Goal: Information Seeking & Learning: Learn about a topic

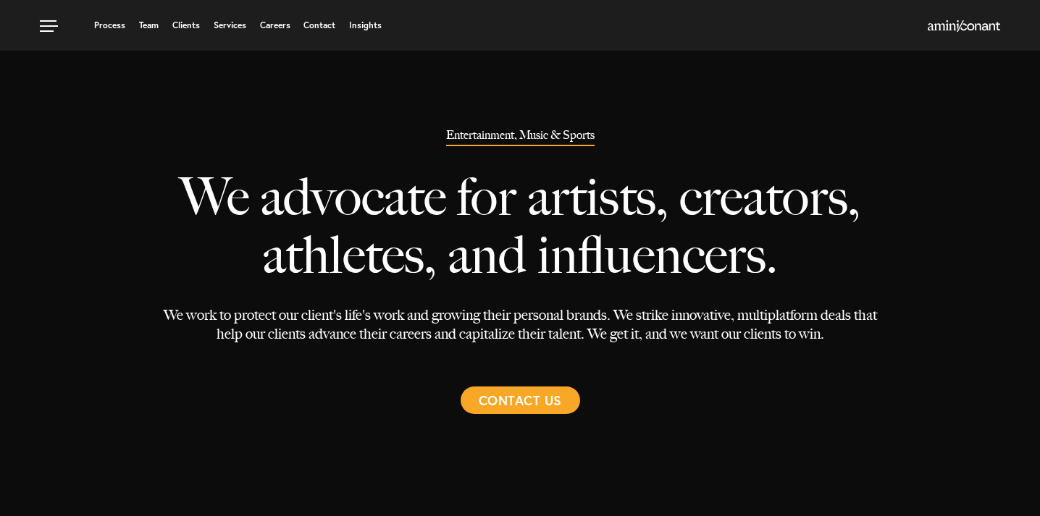
select select "Austin"
select select "Entertainment and Music"
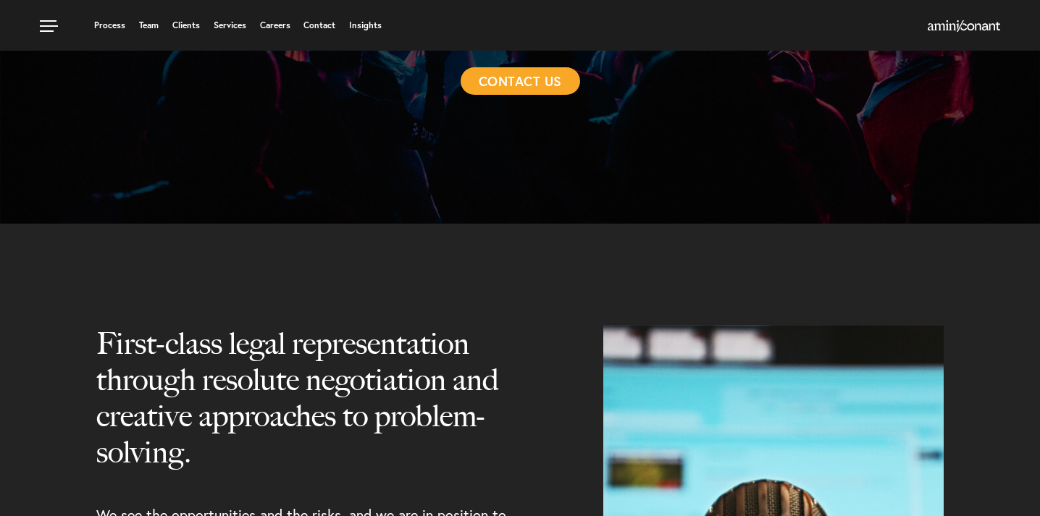
click at [496, 82] on span "Contact Us" at bounding box center [520, 81] width 83 height 28
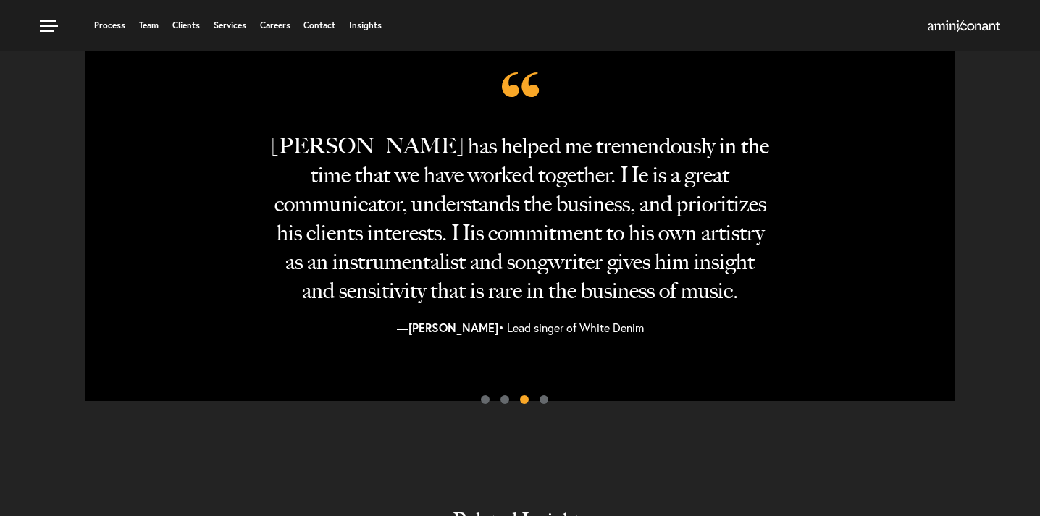
scroll to position [201, 0]
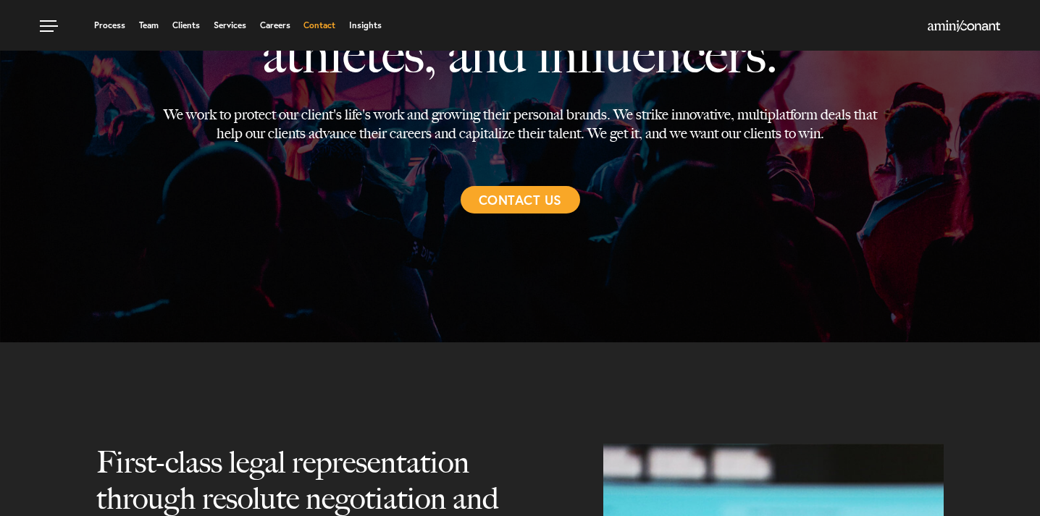
click at [326, 25] on link "Contact" at bounding box center [319, 25] width 32 height 9
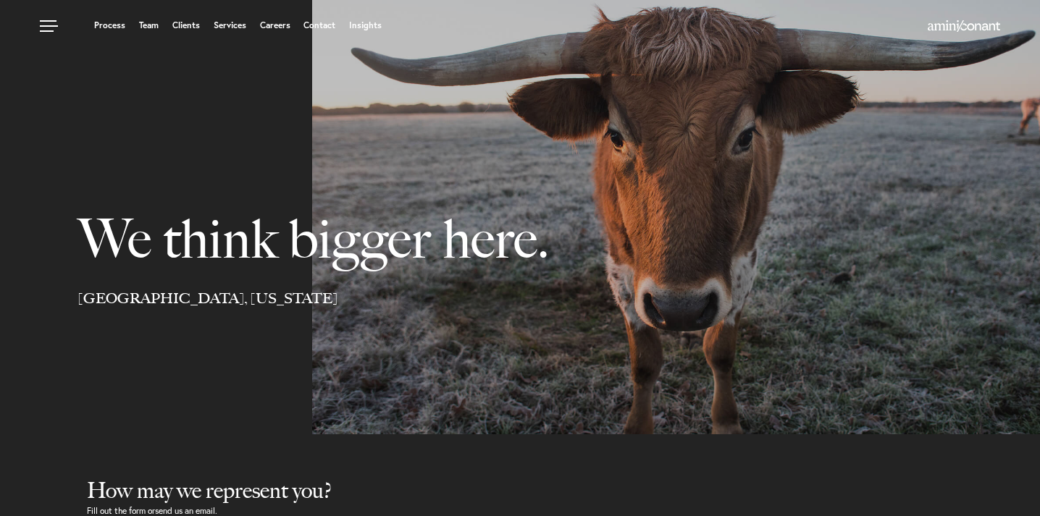
select select "Austin"
select select "Business and Civil Litigation"
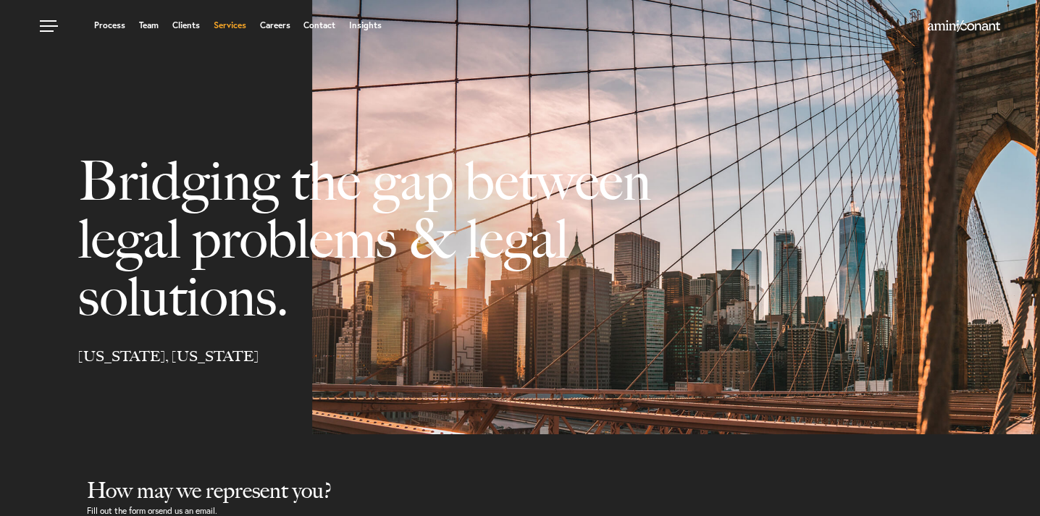
click at [227, 27] on link "Services" at bounding box center [230, 25] width 33 height 9
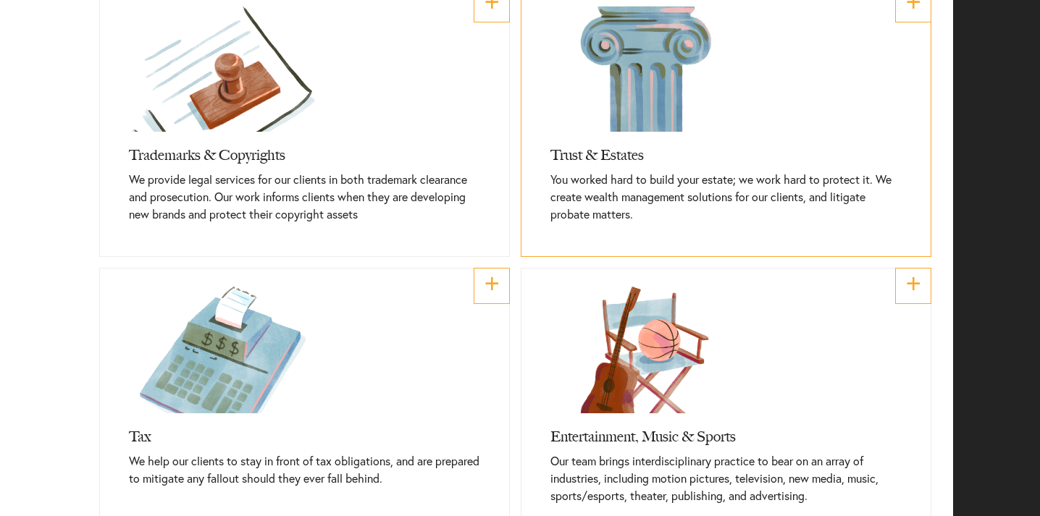
scroll to position [950, 0]
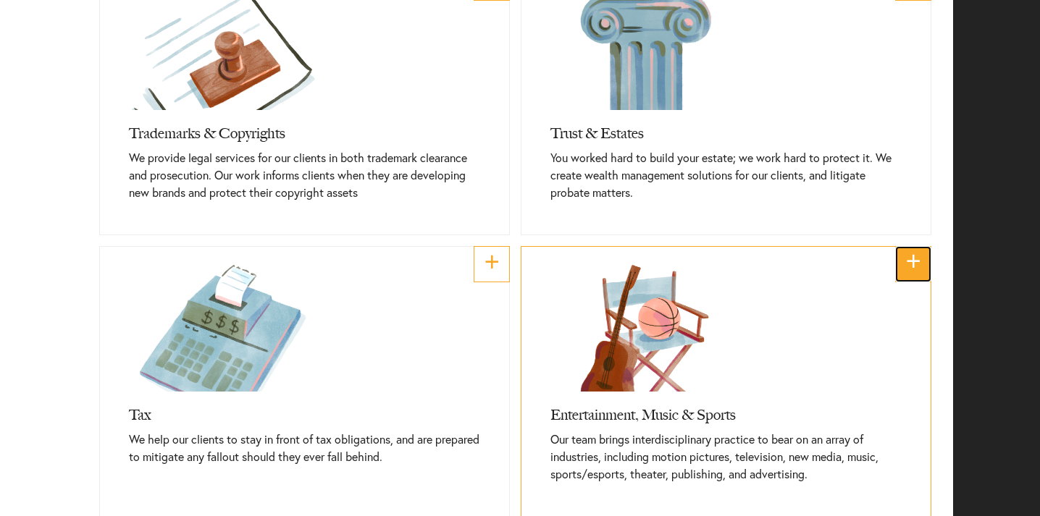
click at [900, 253] on link "+" at bounding box center [913, 264] width 36 height 36
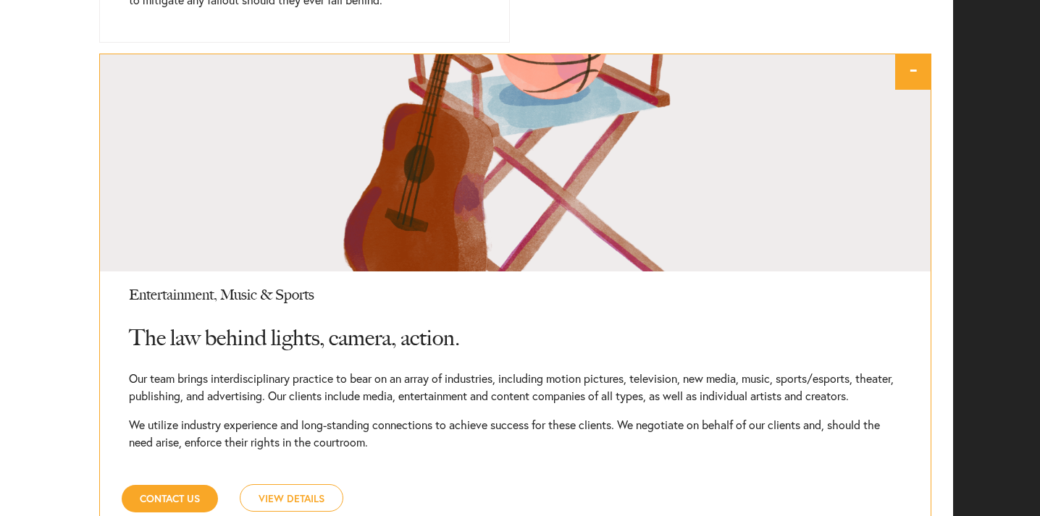
scroll to position [1455, 0]
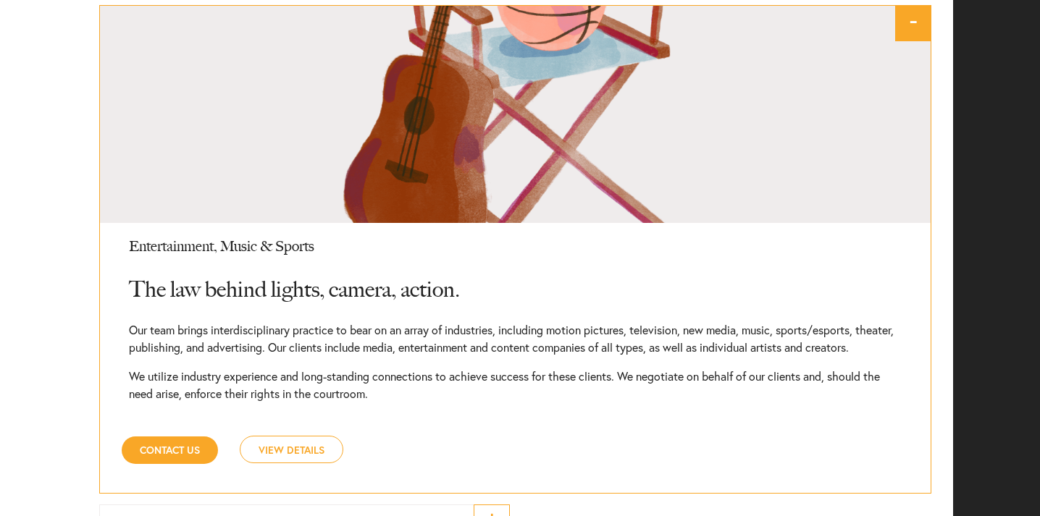
click at [312, 461] on link "View Details" at bounding box center [292, 450] width 104 height 28
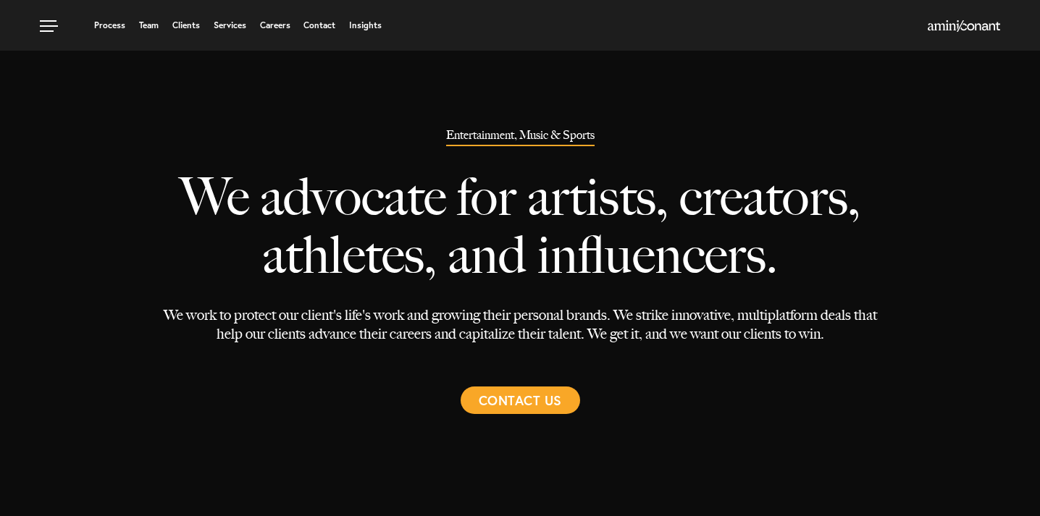
select select "Austin"
select select "Entertainment and Music"
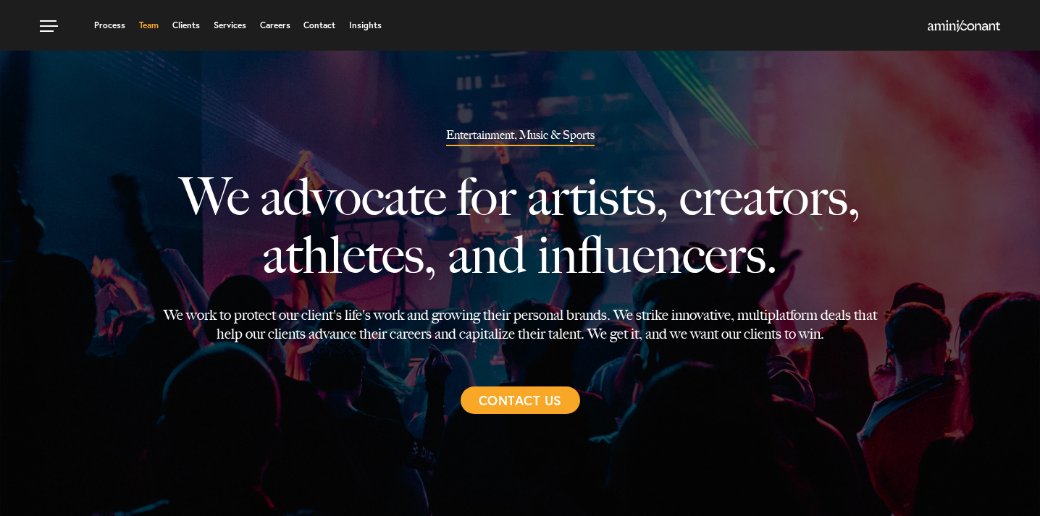
click at [142, 26] on link "Team" at bounding box center [149, 25] width 20 height 9
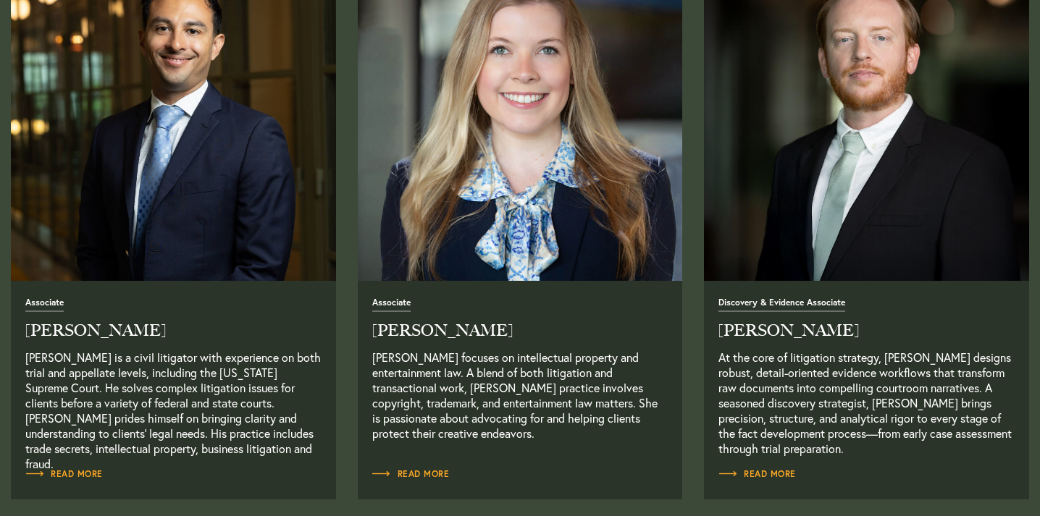
scroll to position [1824, 0]
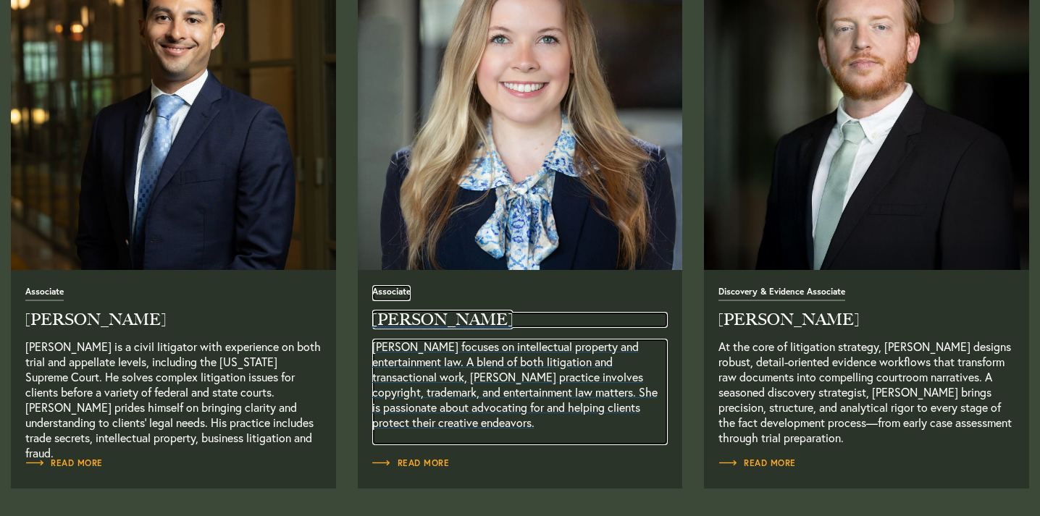
click at [394, 319] on h2 "Allison Steele" at bounding box center [520, 320] width 296 height 16
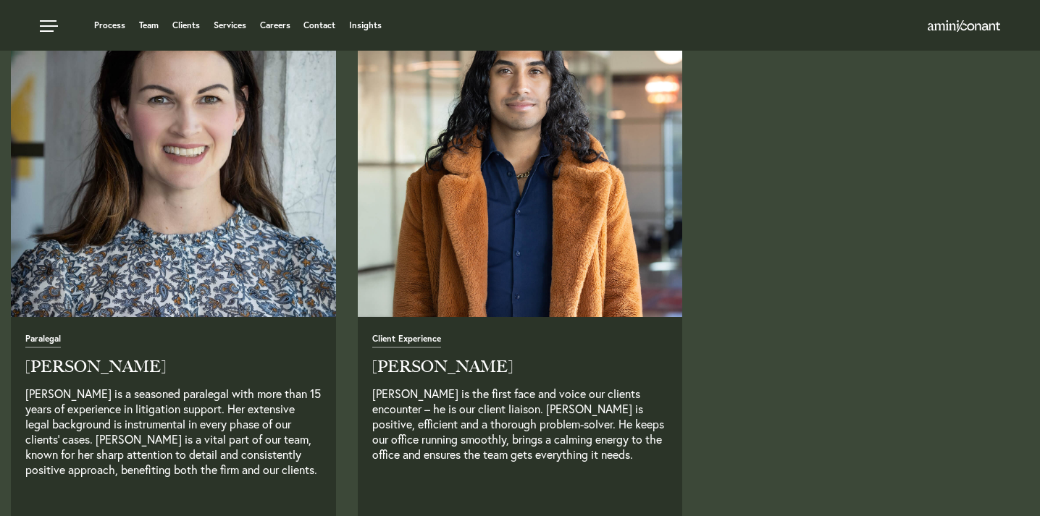
scroll to position [3568, 0]
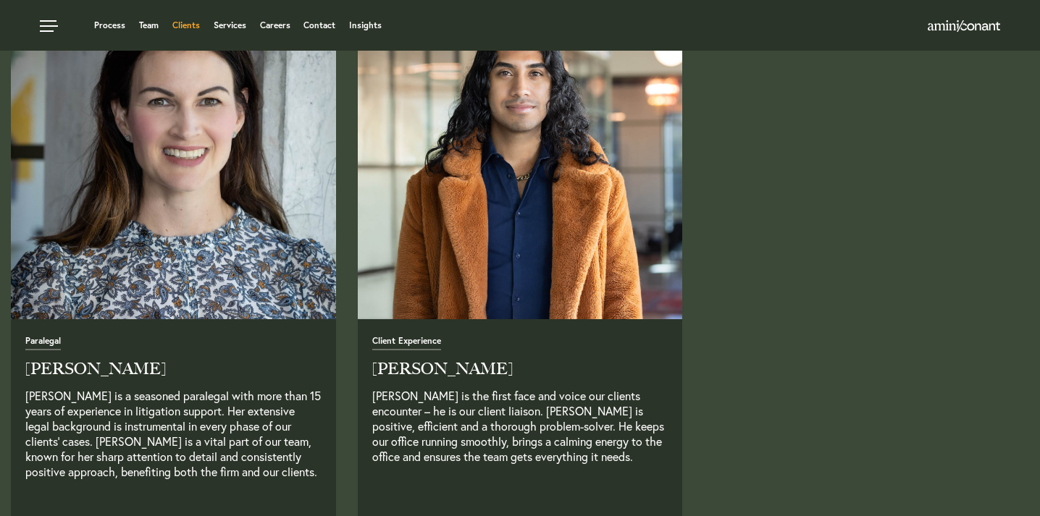
click at [185, 27] on link "Clients" at bounding box center [186, 25] width 28 height 9
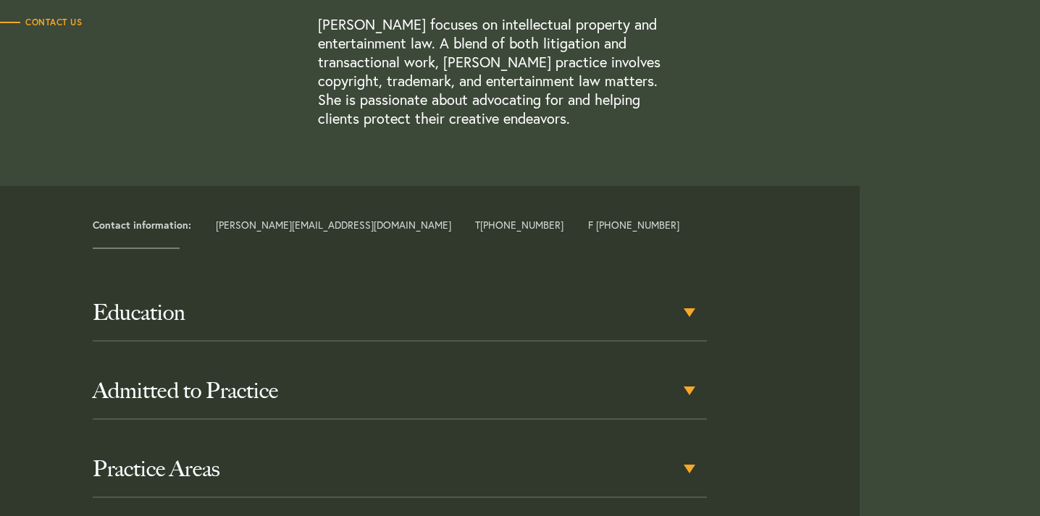
scroll to position [466, 0]
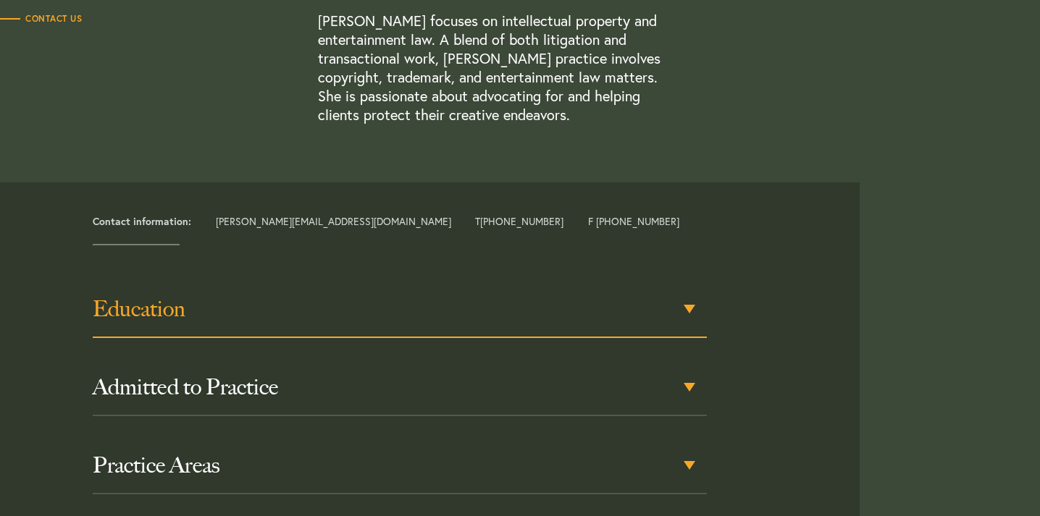
click at [350, 332] on div "Education" at bounding box center [400, 310] width 615 height 56
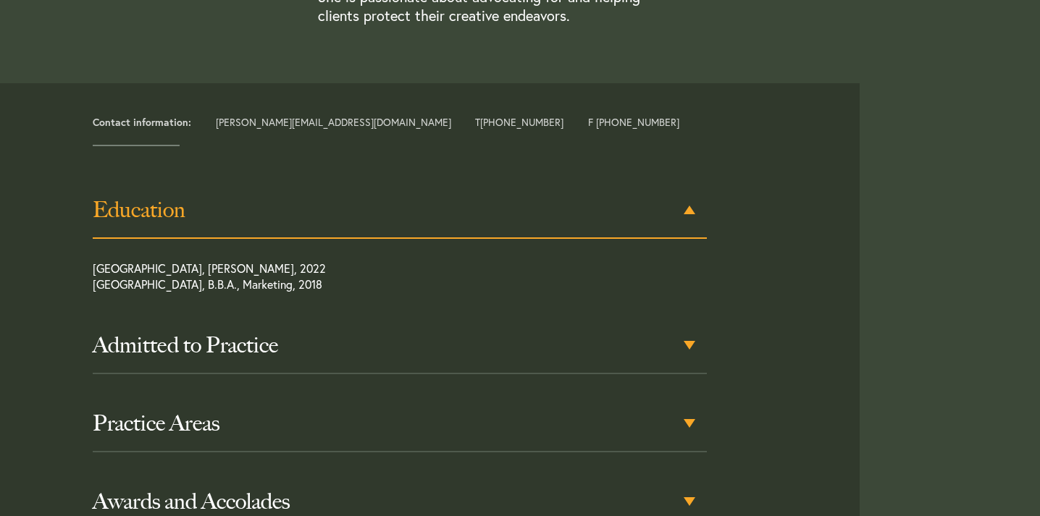
scroll to position [619, 0]
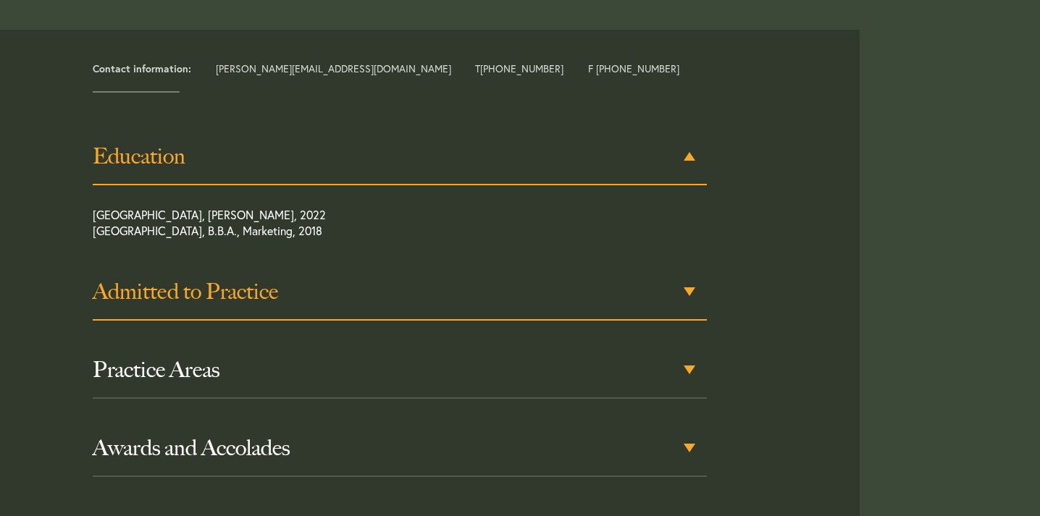
click at [319, 310] on div "Admitted to Practice" at bounding box center [400, 292] width 615 height 56
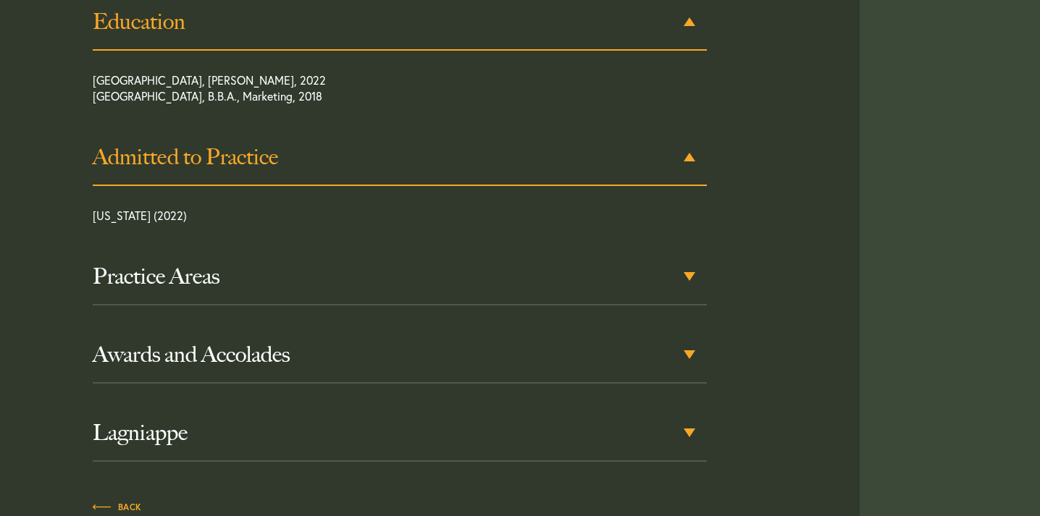
scroll to position [754, 0]
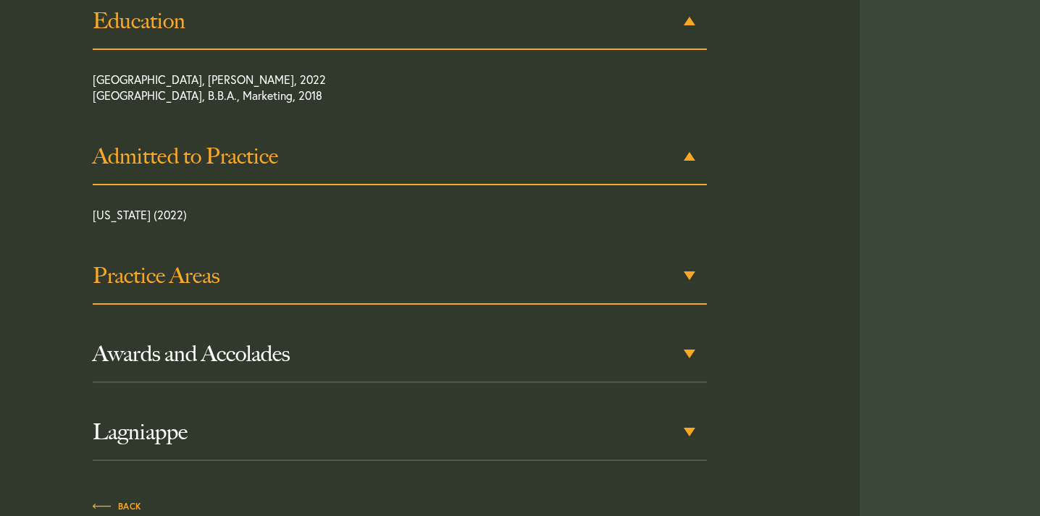
click at [308, 290] on div "Practice Areas" at bounding box center [400, 276] width 615 height 56
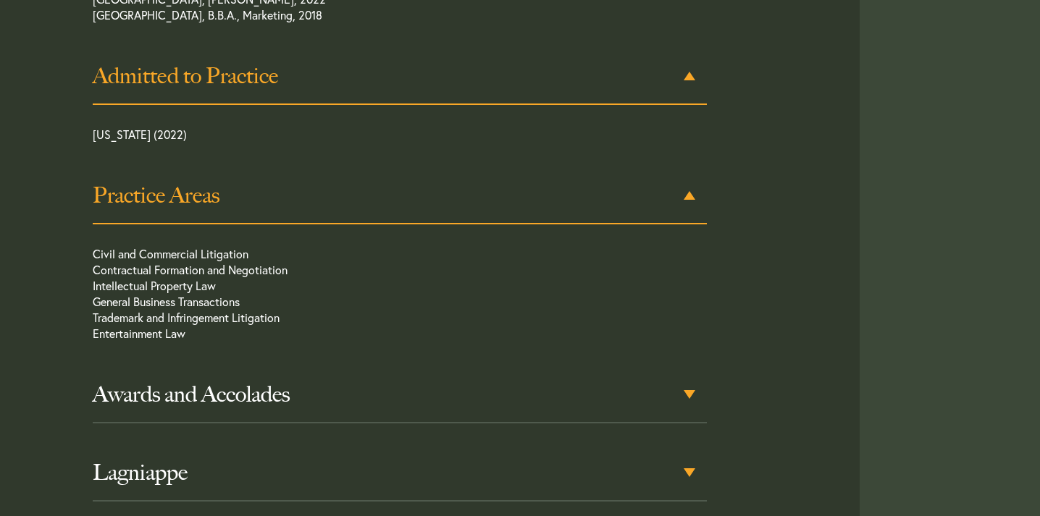
scroll to position [874, 0]
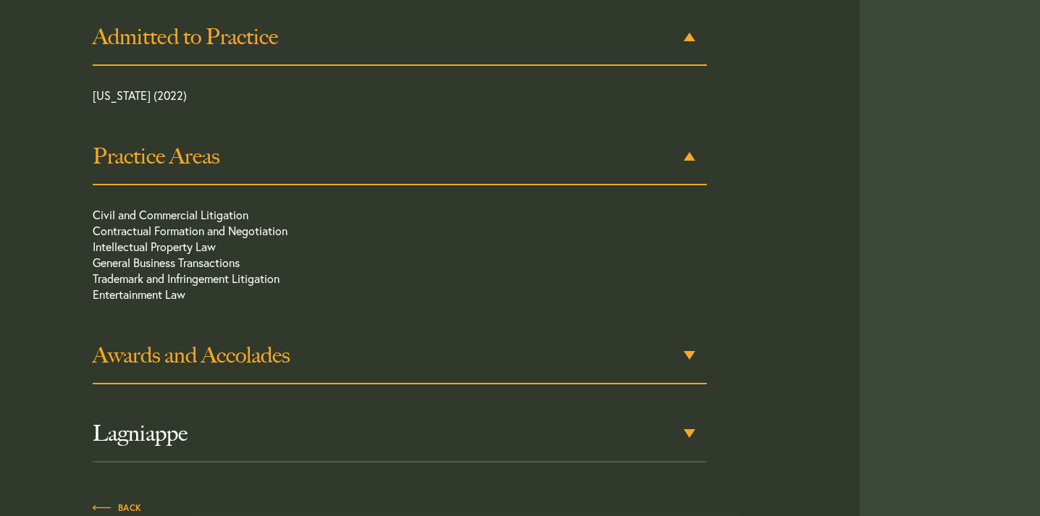
click at [307, 337] on div "Awards and Accolades" at bounding box center [400, 356] width 615 height 56
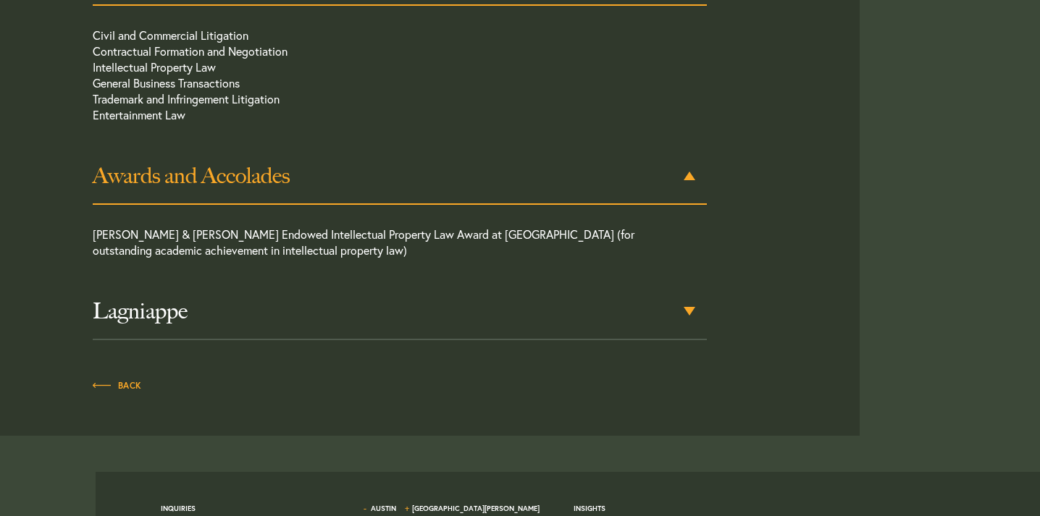
scroll to position [1073, 0]
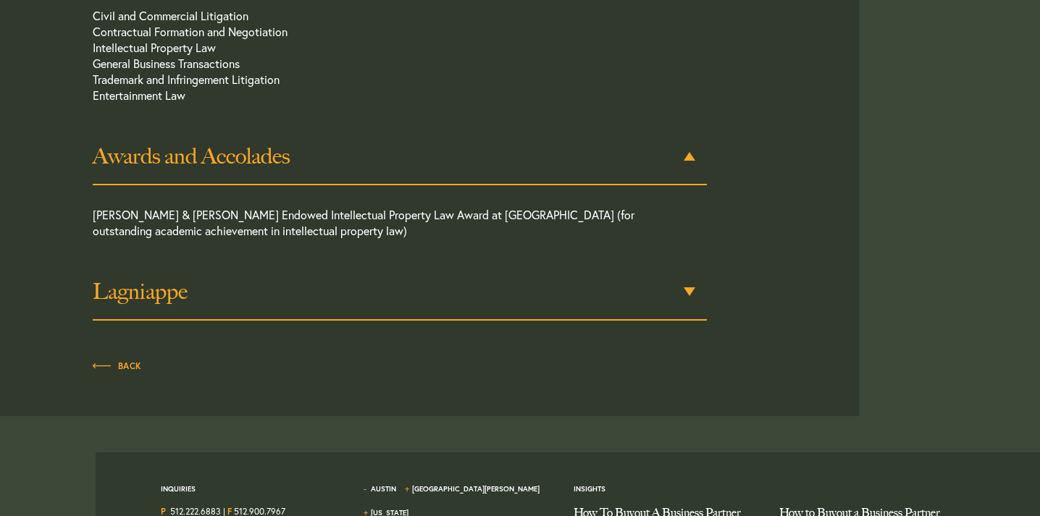
click at [298, 292] on h3 "Lagniappe" at bounding box center [400, 292] width 615 height 26
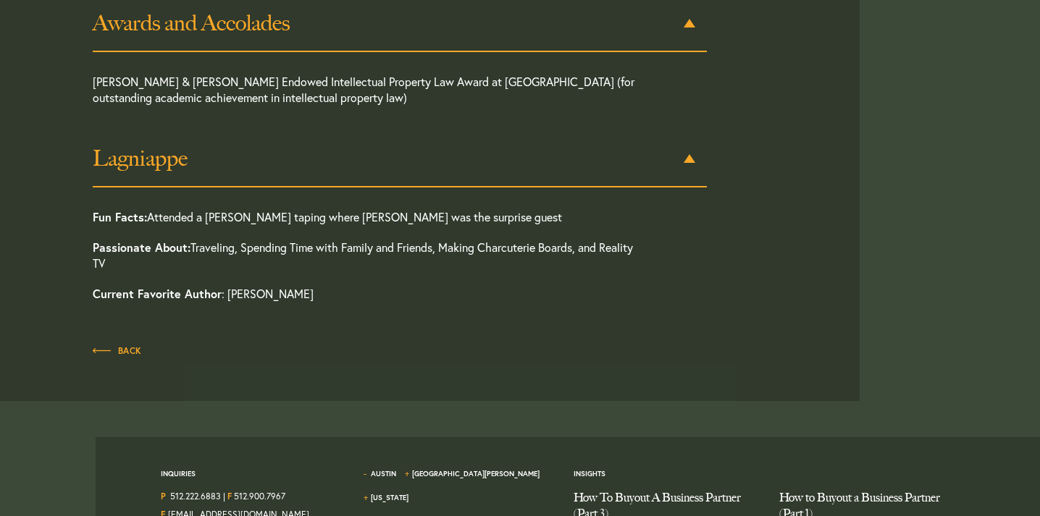
scroll to position [1208, 0]
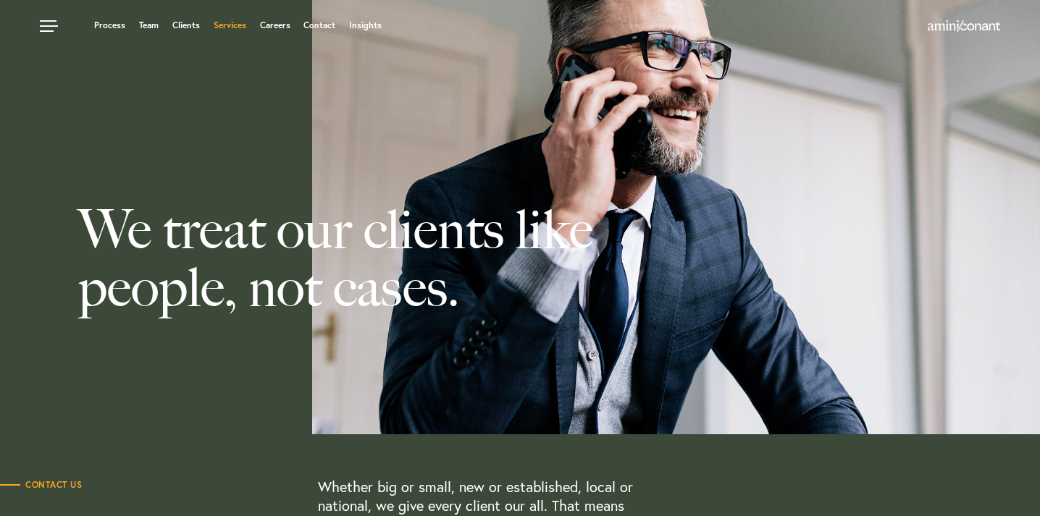
click at [235, 27] on link "Services" at bounding box center [230, 25] width 33 height 9
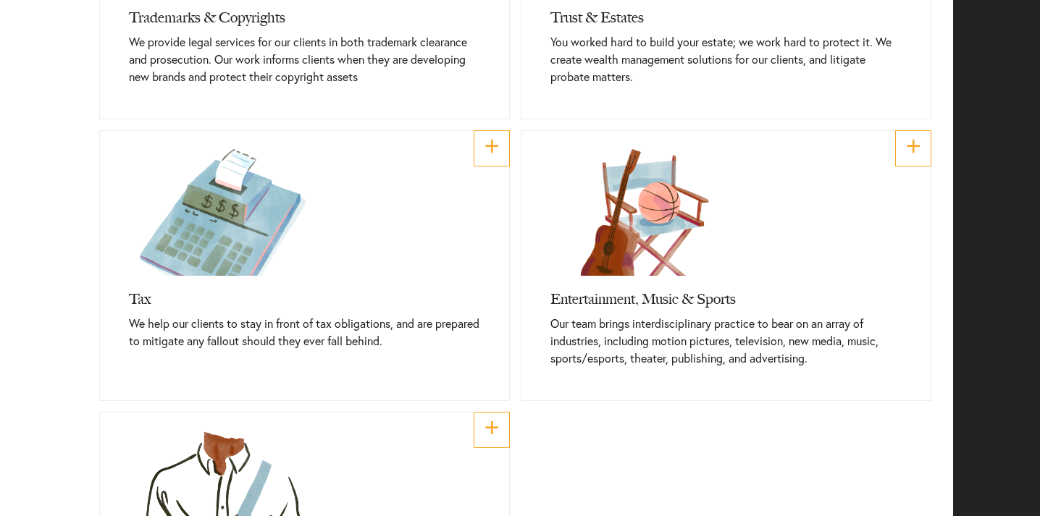
scroll to position [1067, 0]
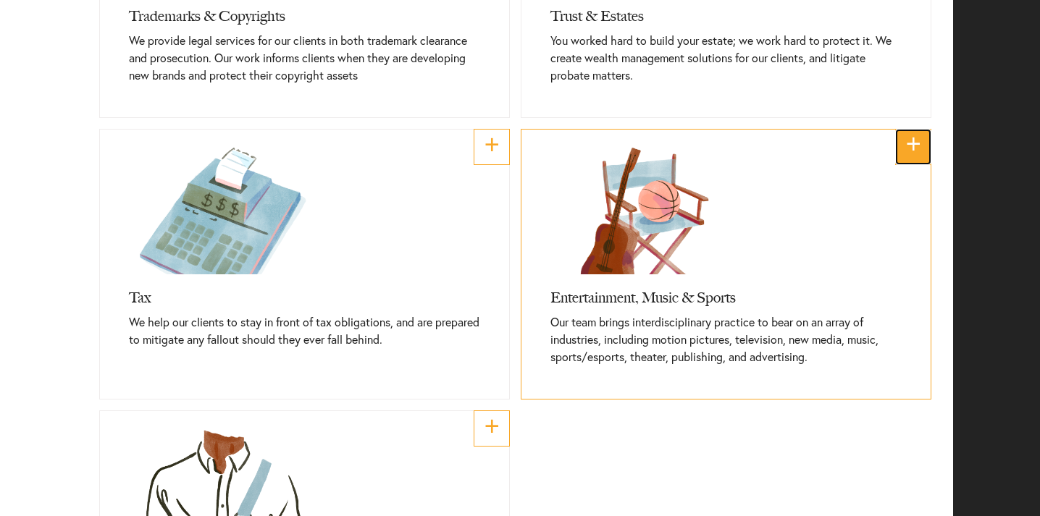
click at [906, 149] on link "+" at bounding box center [913, 147] width 36 height 36
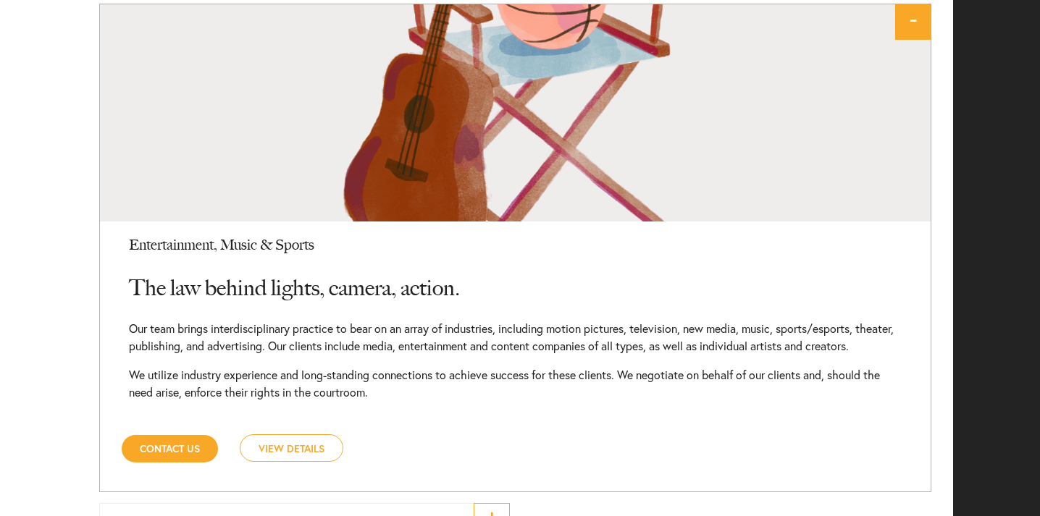
scroll to position [1457, 0]
click at [313, 459] on link "View Details" at bounding box center [292, 448] width 104 height 28
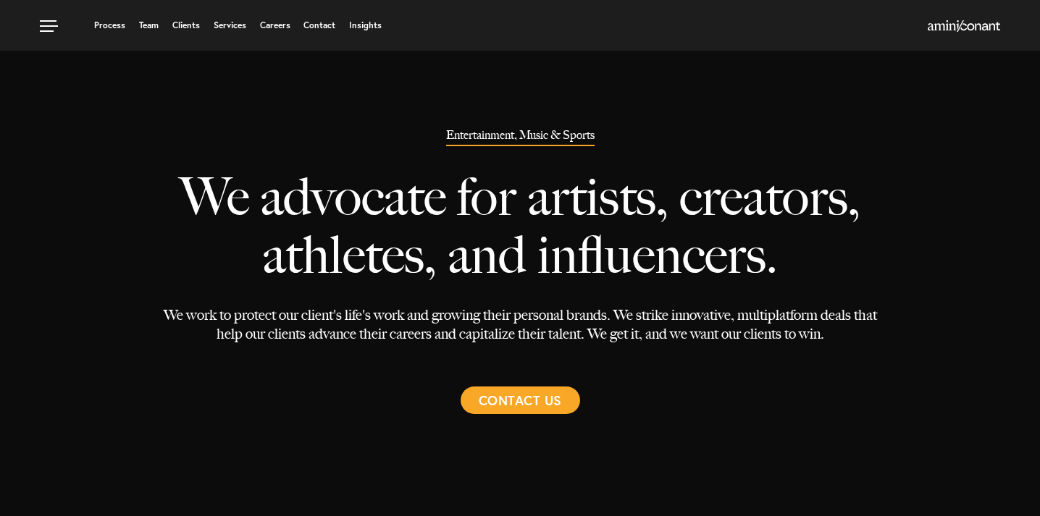
select select "Austin"
select select "Entertainment and Music"
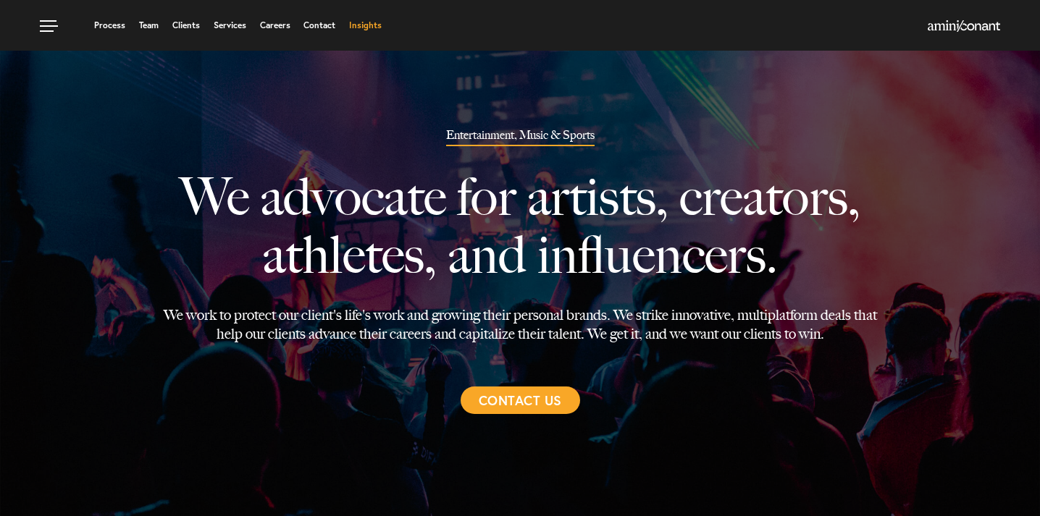
click at [375, 27] on link "Insights" at bounding box center [365, 25] width 33 height 9
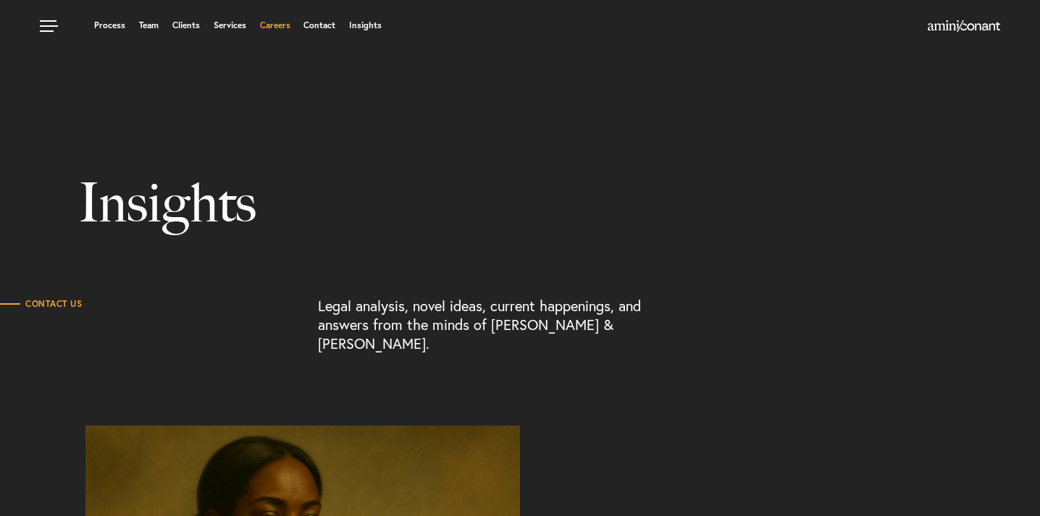
click at [280, 25] on link "Careers" at bounding box center [275, 25] width 30 height 9
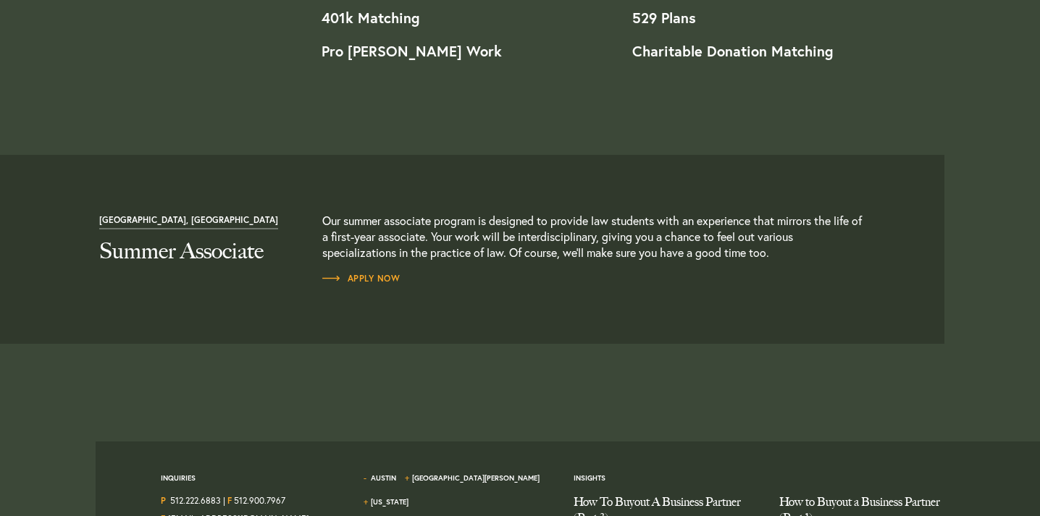
scroll to position [1549, 0]
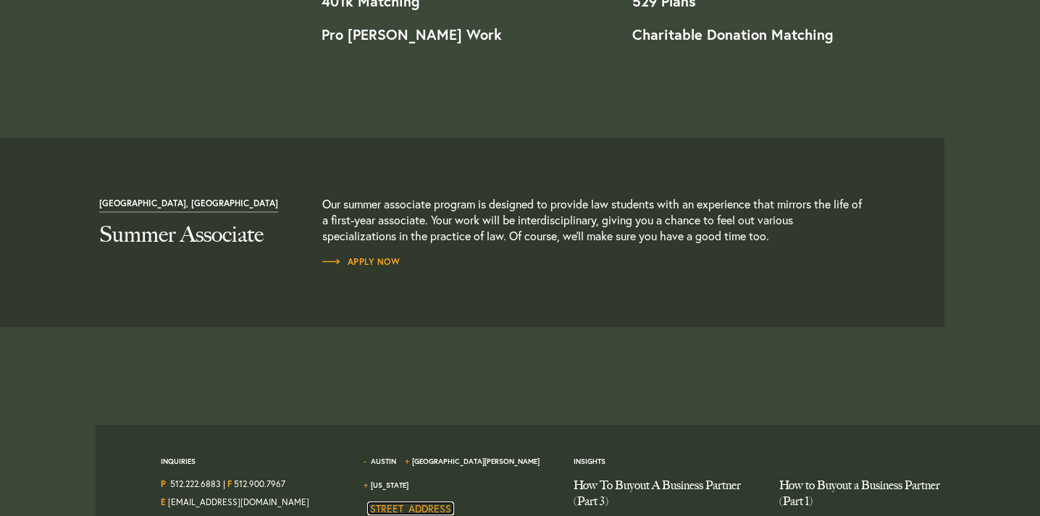
click at [431, 502] on link "1204 San Antonio Street, Second Floor Austin TX 78701" at bounding box center [416, 516] width 98 height 28
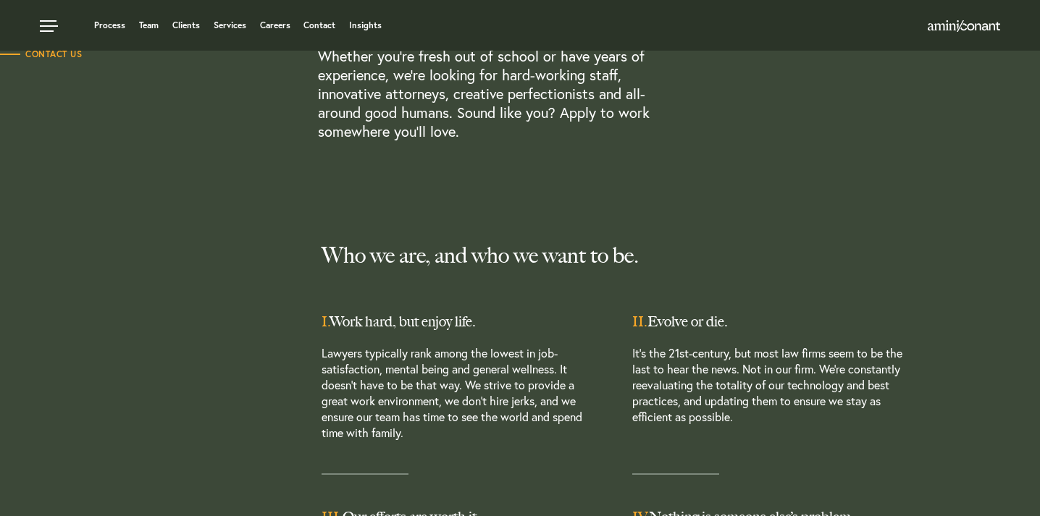
scroll to position [0, 0]
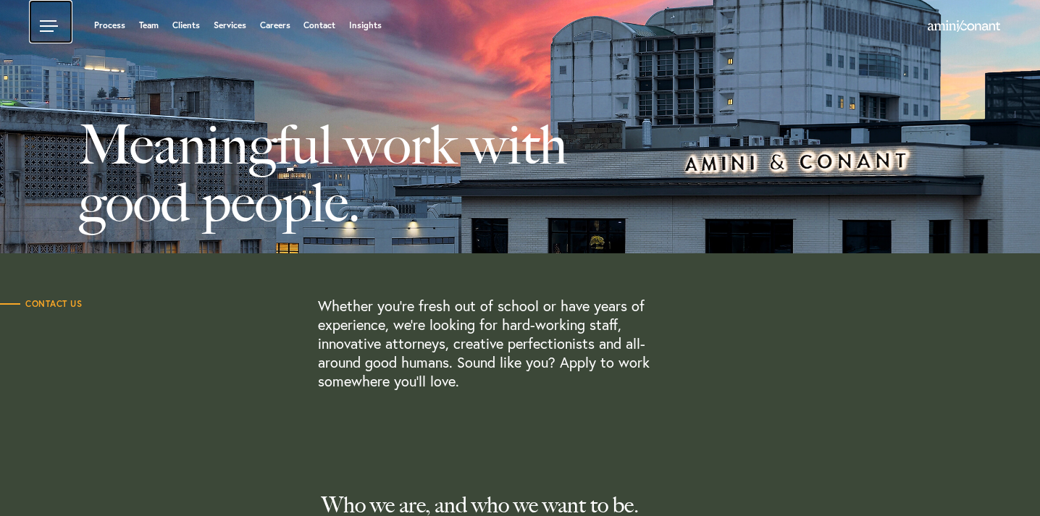
click at [43, 26] on link at bounding box center [50, 21] width 43 height 43
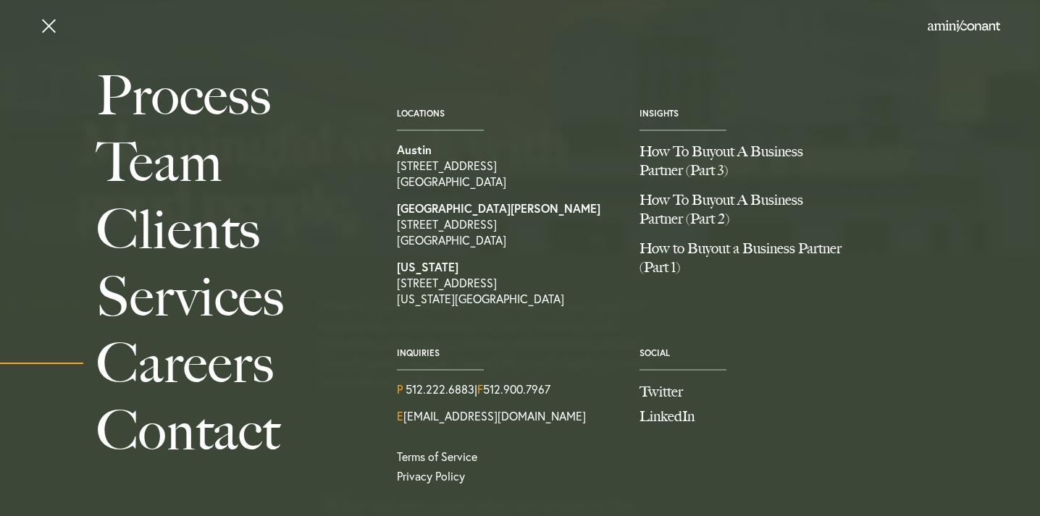
click at [384, 64] on div "Locations Austin 1204 San Antonio Street, Second Floor Austin TX 78701 Santa Mo…" at bounding box center [628, 279] width 507 height 434
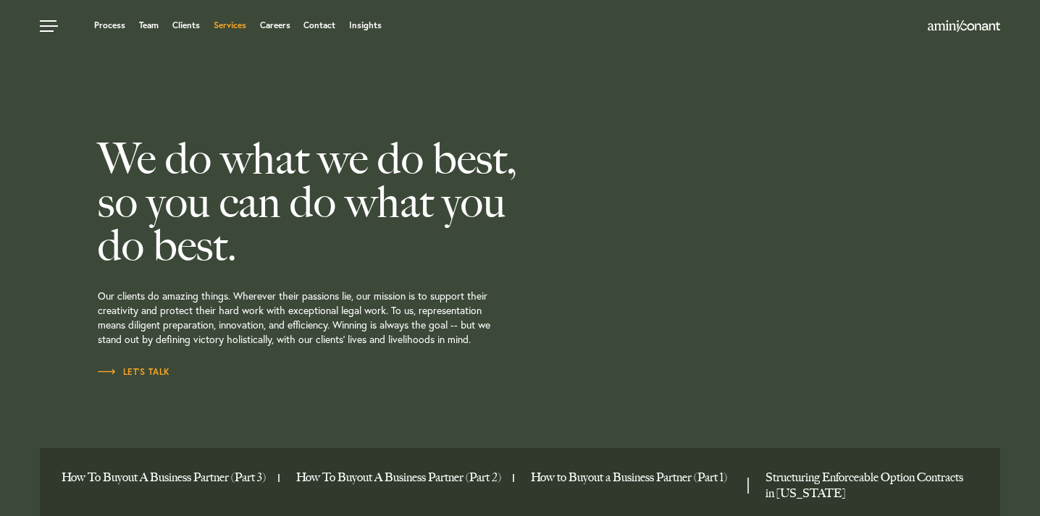
click at [218, 28] on link "Services" at bounding box center [230, 25] width 33 height 9
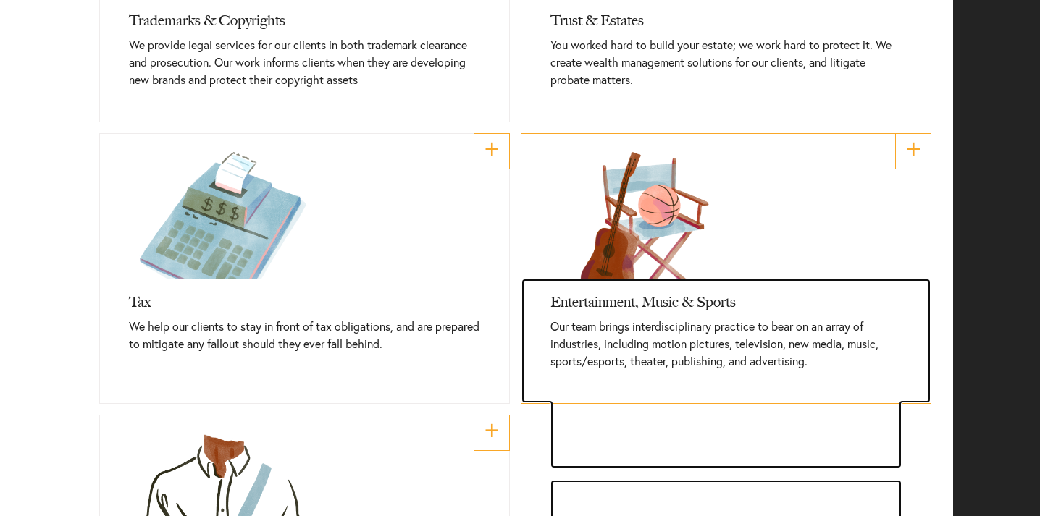
click at [711, 358] on p "Our team brings interdisciplinary practice to bear on an array of industries, i…" at bounding box center [725, 344] width 351 height 52
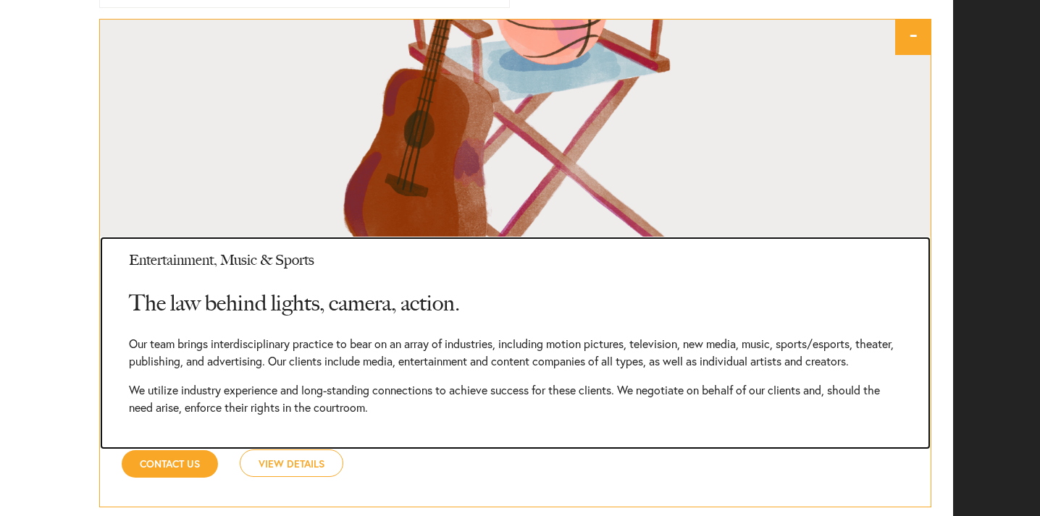
scroll to position [1442, 0]
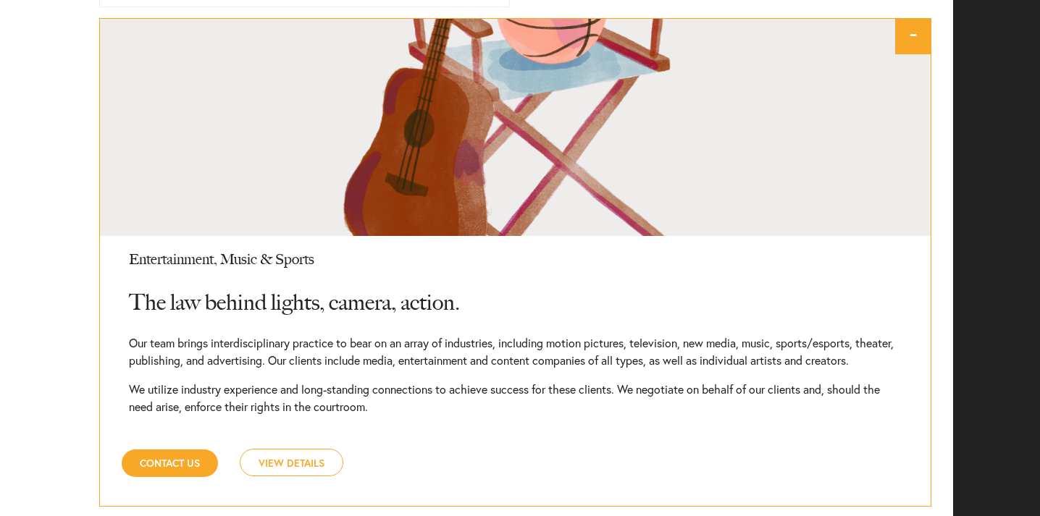
click at [287, 476] on link "View Details" at bounding box center [292, 463] width 104 height 28
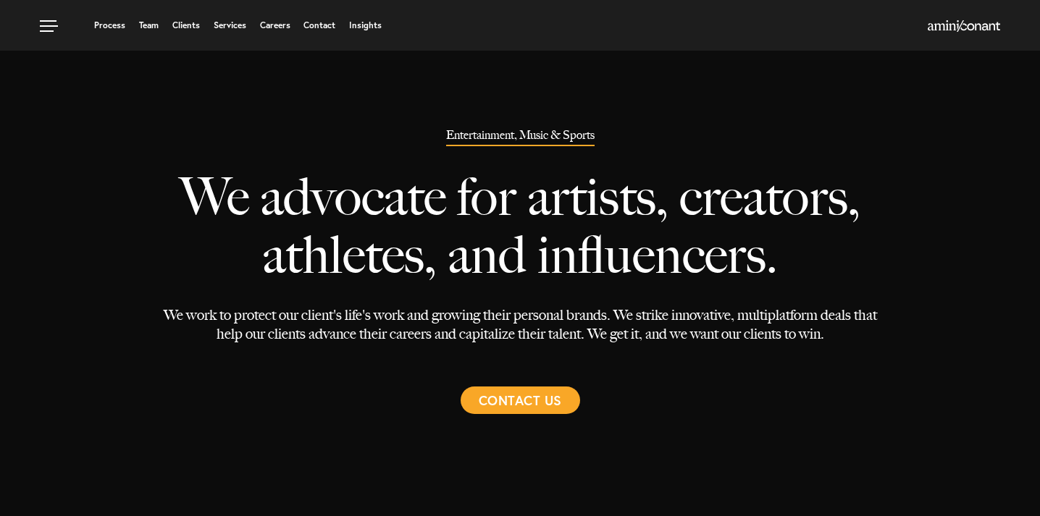
select select "Austin"
select select "Entertainment and Music"
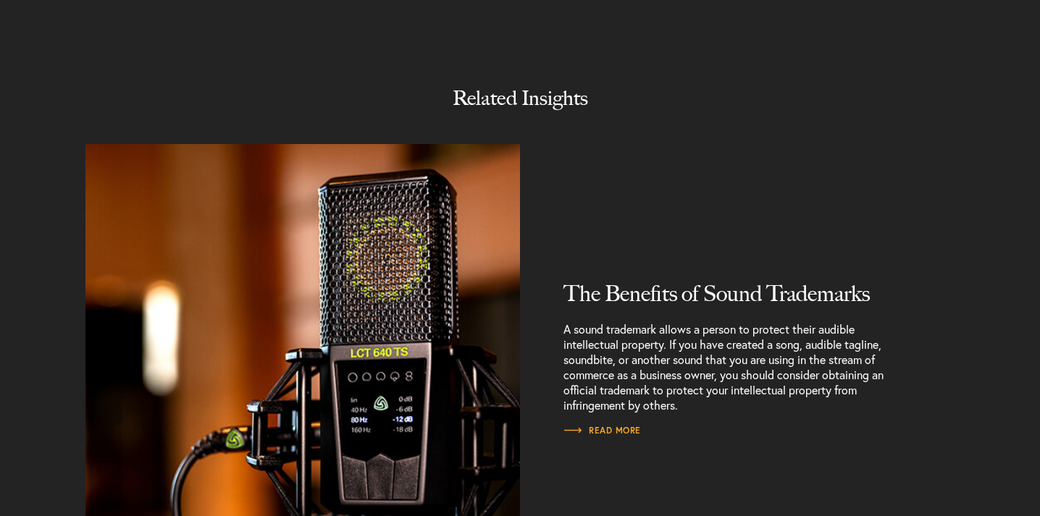
scroll to position [1679, 0]
